Goal: Complete application form: Complete application form

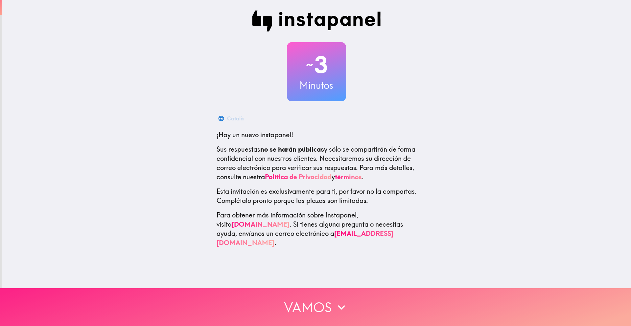
click at [329, 294] on button "Vamos" at bounding box center [315, 307] width 631 height 38
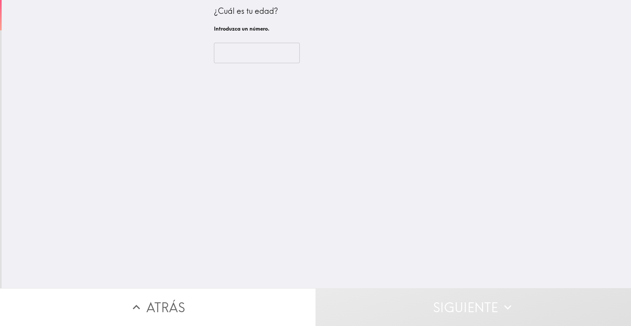
click at [245, 55] on input "number" at bounding box center [257, 53] width 86 height 20
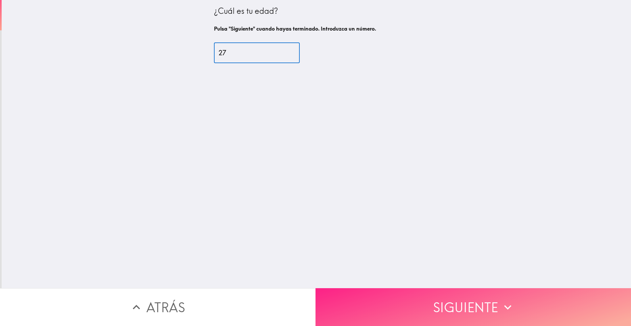
type input "27"
click at [406, 288] on button "Siguiente" at bounding box center [474, 307] width 316 height 38
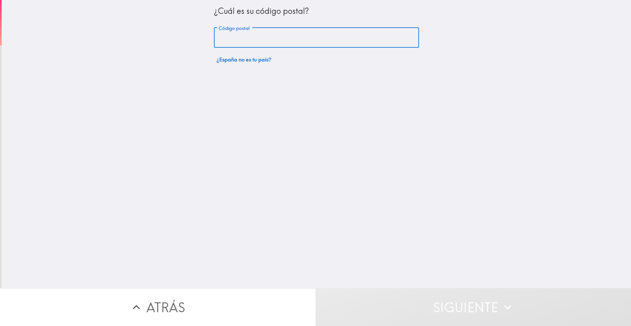
click at [289, 46] on input "Código postal" at bounding box center [316, 38] width 205 height 20
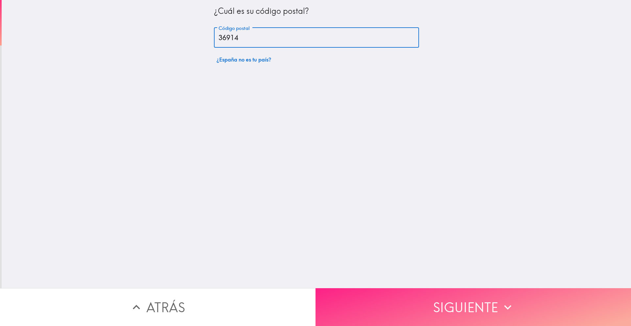
type input "36914"
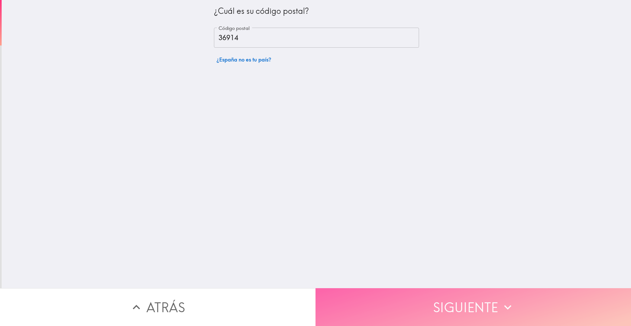
click at [403, 299] on button "Siguiente" at bounding box center [474, 307] width 316 height 38
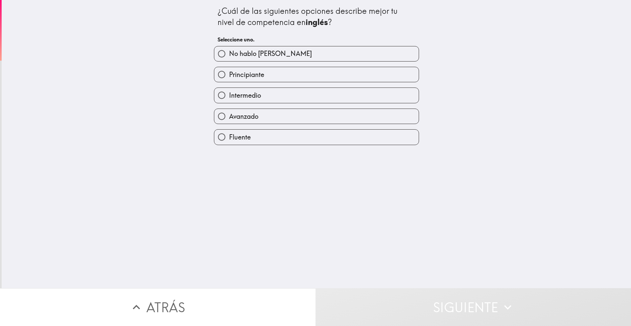
click at [273, 110] on label "Avanzado" at bounding box center [316, 116] width 205 height 15
click at [229, 110] on input "Avanzado" at bounding box center [221, 116] width 15 height 15
radio input "true"
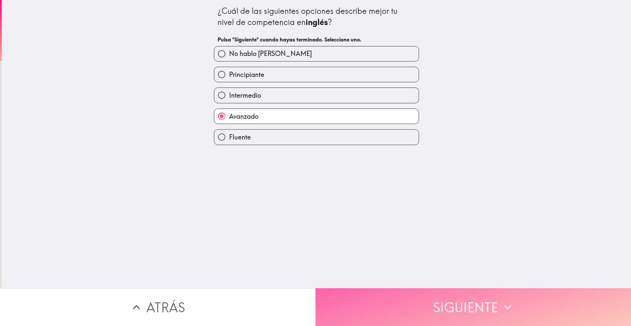
click at [396, 297] on button "Siguiente" at bounding box center [474, 307] width 316 height 38
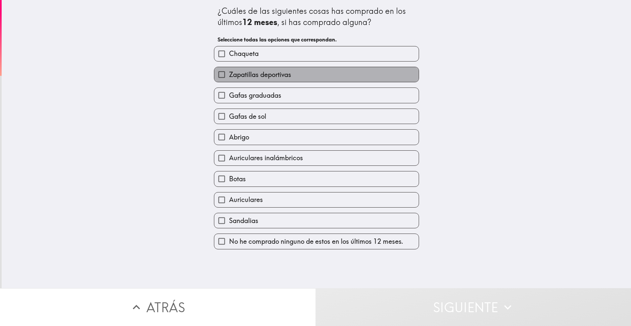
click at [320, 79] on label "Zapatillas deportivas" at bounding box center [316, 74] width 205 height 15
click at [229, 79] on input "Zapatillas deportivas" at bounding box center [221, 74] width 15 height 15
checkbox input "true"
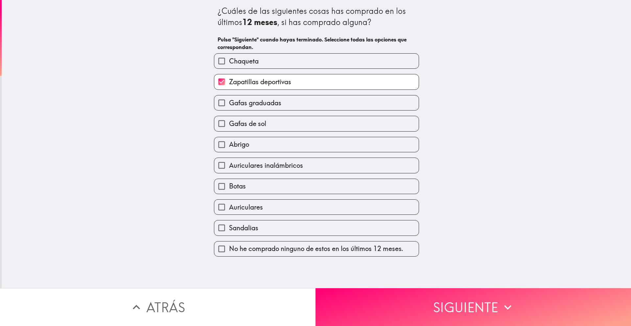
click at [307, 92] on div "Gafas graduadas" at bounding box center [314, 100] width 210 height 21
click at [298, 100] on label "Gafas graduadas" at bounding box center [316, 102] width 205 height 15
click at [229, 100] on input "Gafas graduadas" at bounding box center [221, 102] width 15 height 15
click at [298, 100] on label "Gafas graduadas" at bounding box center [316, 102] width 205 height 15
click at [229, 100] on input "Gafas graduadas" at bounding box center [221, 102] width 15 height 15
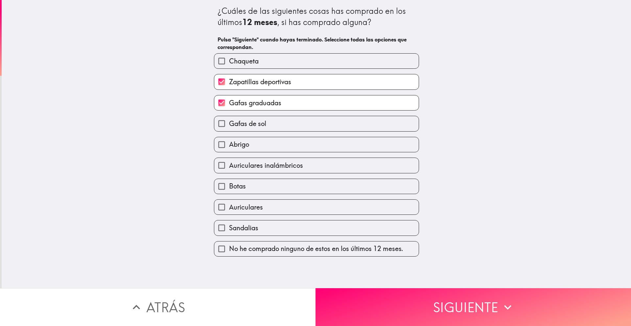
checkbox input "false"
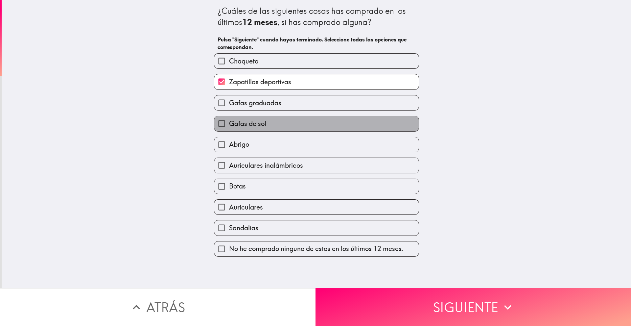
click at [279, 124] on label "Gafas de sol" at bounding box center [316, 123] width 205 height 15
click at [229, 124] on input "Gafas de sol" at bounding box center [221, 123] width 15 height 15
checkbox input "true"
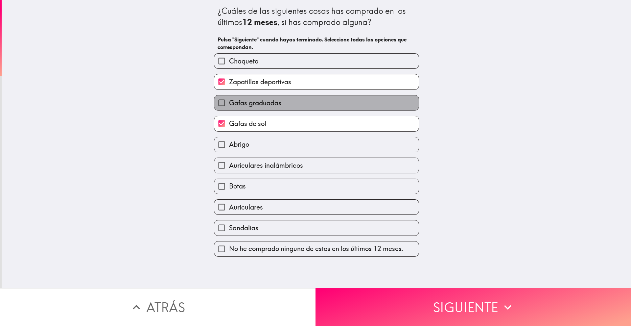
click at [265, 105] on span "Gafas graduadas" at bounding box center [255, 102] width 52 height 9
click at [229, 105] on input "Gafas graduadas" at bounding box center [221, 102] width 15 height 15
checkbox input "true"
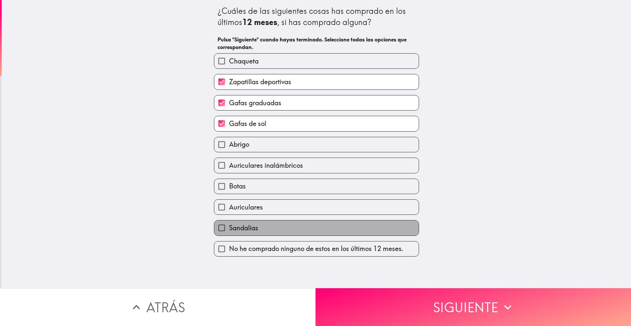
click at [340, 228] on label "Sandalias" at bounding box center [316, 227] width 205 height 15
click at [229, 228] on input "Sandalias" at bounding box center [221, 227] width 15 height 15
checkbox input "true"
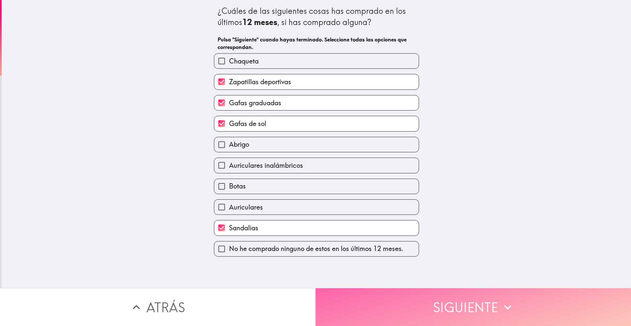
click at [397, 288] on button "Siguiente" at bounding box center [474, 307] width 316 height 38
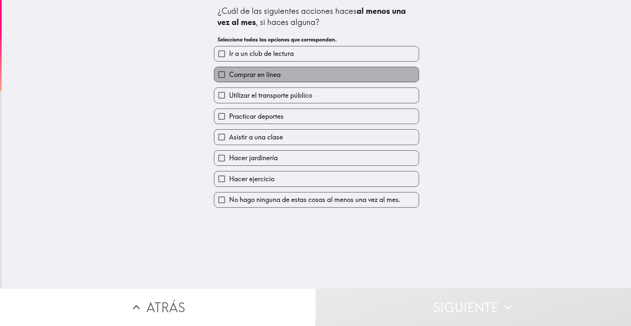
click at [285, 77] on label "Comprar en línea" at bounding box center [316, 74] width 205 height 15
click at [229, 77] on input "Comprar en línea" at bounding box center [221, 74] width 15 height 15
checkbox input "true"
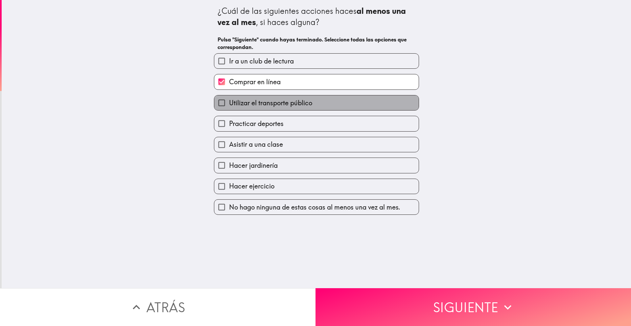
click at [280, 102] on span "Utilizar el transporte público" at bounding box center [270, 102] width 83 height 9
click at [229, 102] on input "Utilizar el transporte público" at bounding box center [221, 102] width 15 height 15
checkbox input "true"
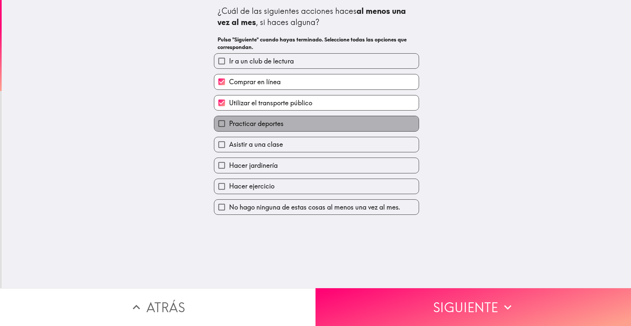
click at [272, 129] on label "Practicar deportes" at bounding box center [316, 123] width 205 height 15
click at [229, 129] on input "Practicar deportes" at bounding box center [221, 123] width 15 height 15
checkbox input "true"
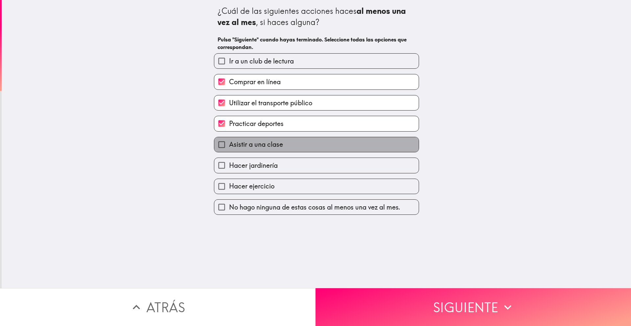
click at [272, 148] on span "Asistir a una clase" at bounding box center [256, 144] width 54 height 9
click at [229, 148] on input "Asistir a una clase" at bounding box center [221, 144] width 15 height 15
checkbox input "true"
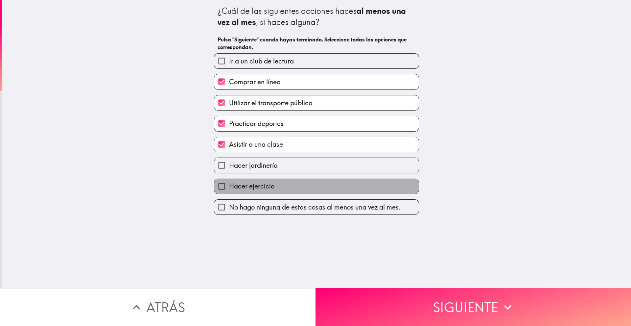
click at [282, 183] on label "Hacer ejercicio" at bounding box center [316, 186] width 205 height 15
click at [229, 183] on input "Hacer ejercicio" at bounding box center [221, 186] width 15 height 15
checkbox input "true"
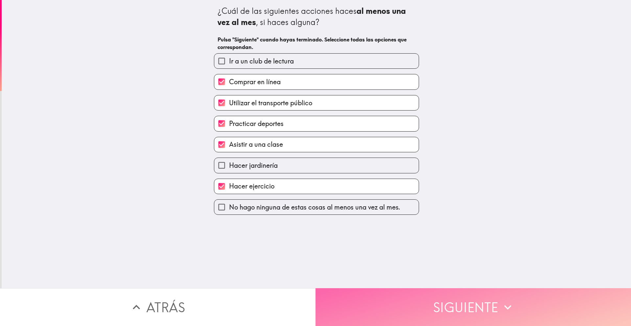
click at [457, 319] on button "Siguiente" at bounding box center [474, 307] width 316 height 38
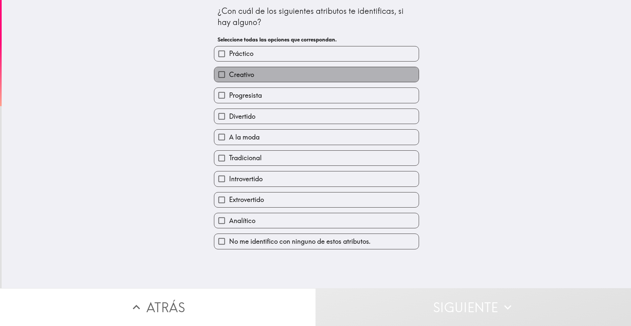
click at [284, 76] on label "Creativo" at bounding box center [316, 74] width 205 height 15
click at [229, 76] on input "Creativo" at bounding box center [221, 74] width 15 height 15
checkbox input "true"
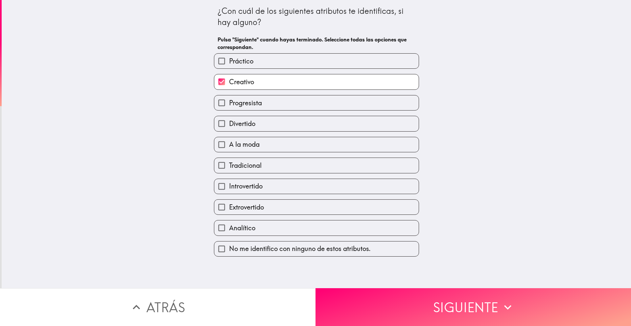
click at [282, 92] on div "Progresista" at bounding box center [314, 100] width 210 height 21
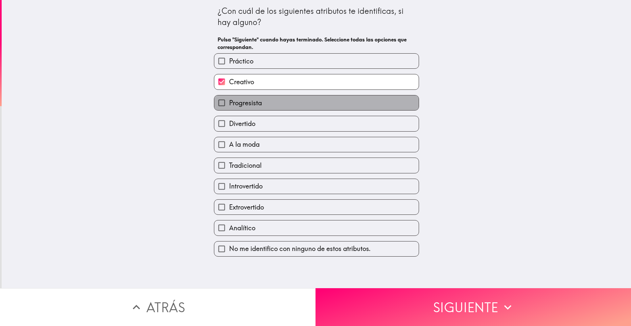
click at [290, 101] on label "Progresista" at bounding box center [316, 102] width 205 height 15
click at [229, 101] on input "Progresista" at bounding box center [221, 102] width 15 height 15
checkbox input "true"
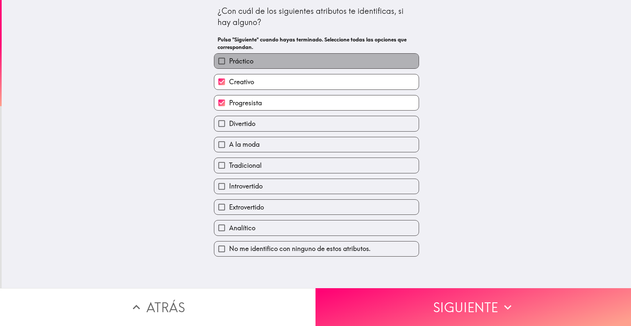
click at [294, 62] on label "Práctico" at bounding box center [316, 61] width 205 height 15
click at [229, 62] on input "Práctico" at bounding box center [221, 61] width 15 height 15
checkbox input "true"
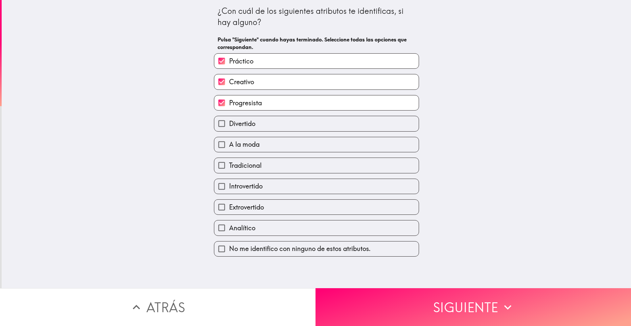
click at [259, 129] on label "Divertido" at bounding box center [316, 123] width 205 height 15
click at [229, 129] on input "Divertido" at bounding box center [221, 123] width 15 height 15
checkbox input "true"
click at [309, 233] on label "Analítico" at bounding box center [316, 227] width 205 height 15
click at [229, 233] on input "Analítico" at bounding box center [221, 227] width 15 height 15
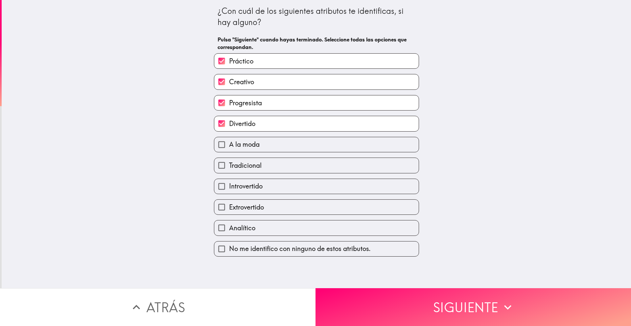
checkbox input "true"
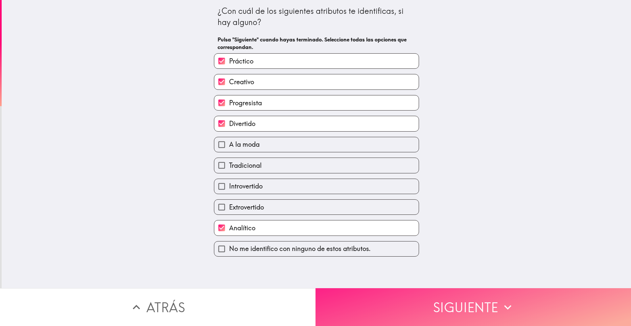
click at [398, 299] on button "Siguiente" at bounding box center [474, 307] width 316 height 38
